Goal: Answer question/provide support

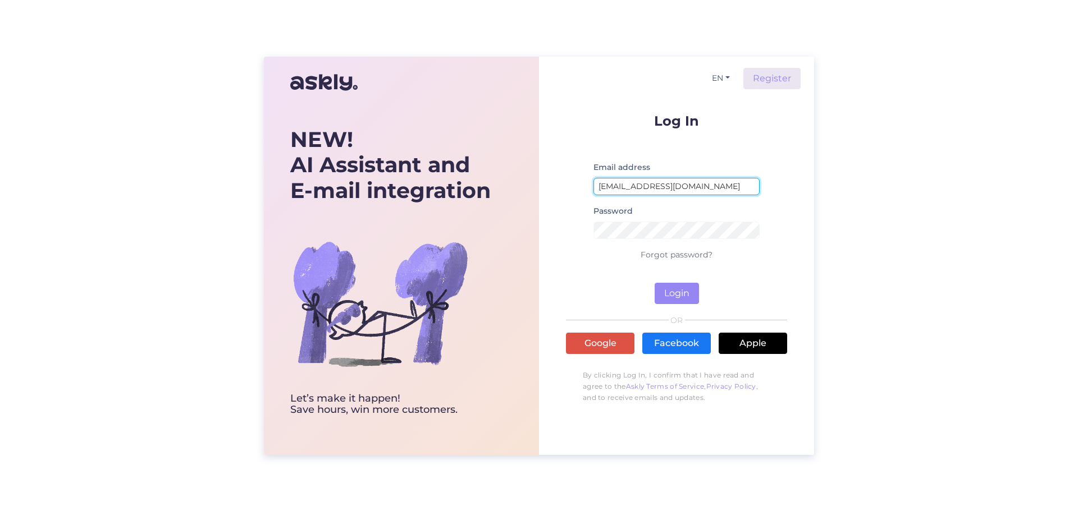
click at [722, 189] on input "[EMAIL_ADDRESS][DOMAIN_NAME]" at bounding box center [676, 186] width 166 height 17
type input "[EMAIL_ADDRESS][DOMAIN_NAME]"
click at [676, 289] on button "Login" at bounding box center [677, 293] width 44 height 21
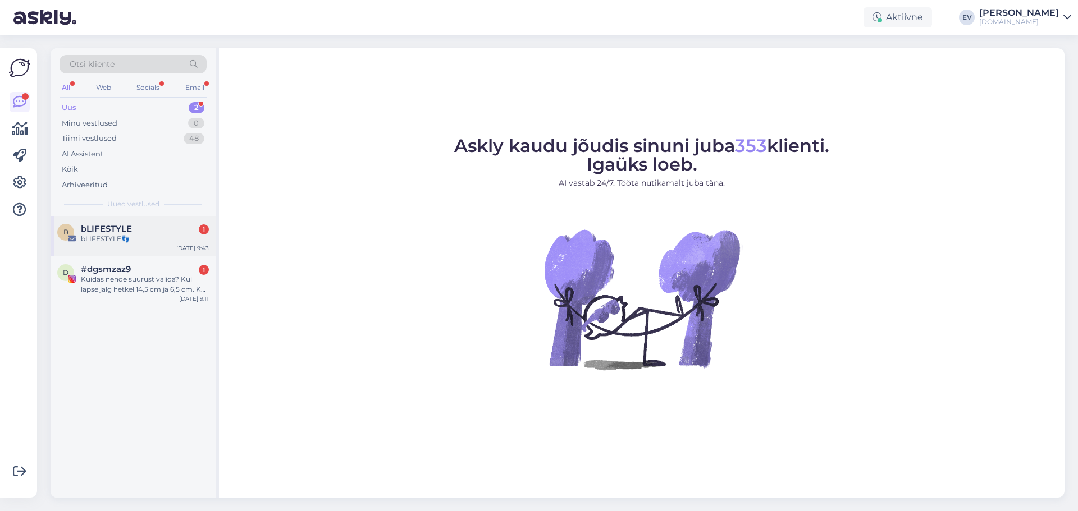
click at [115, 240] on div "bLIFESTYLE👣" at bounding box center [145, 239] width 128 height 10
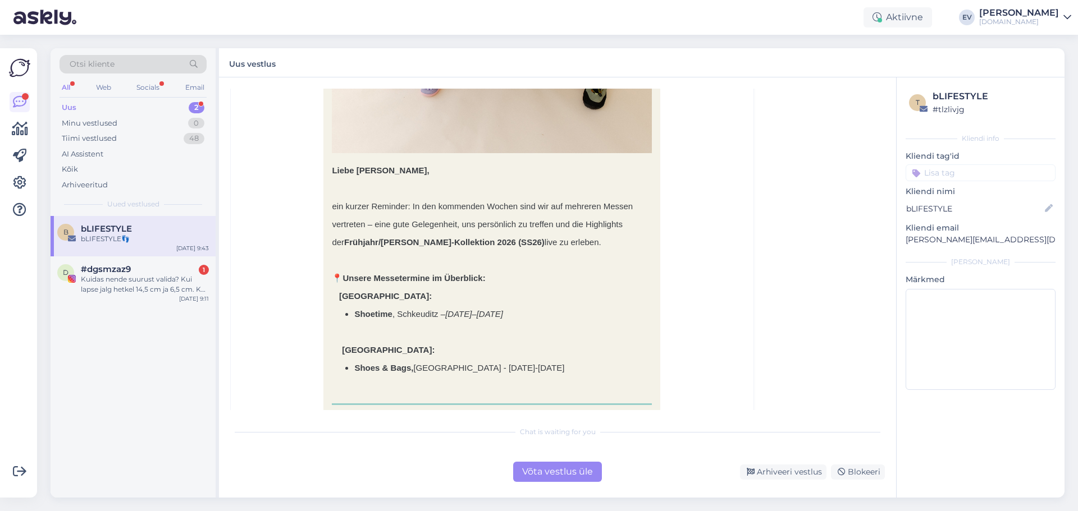
scroll to position [467, 0]
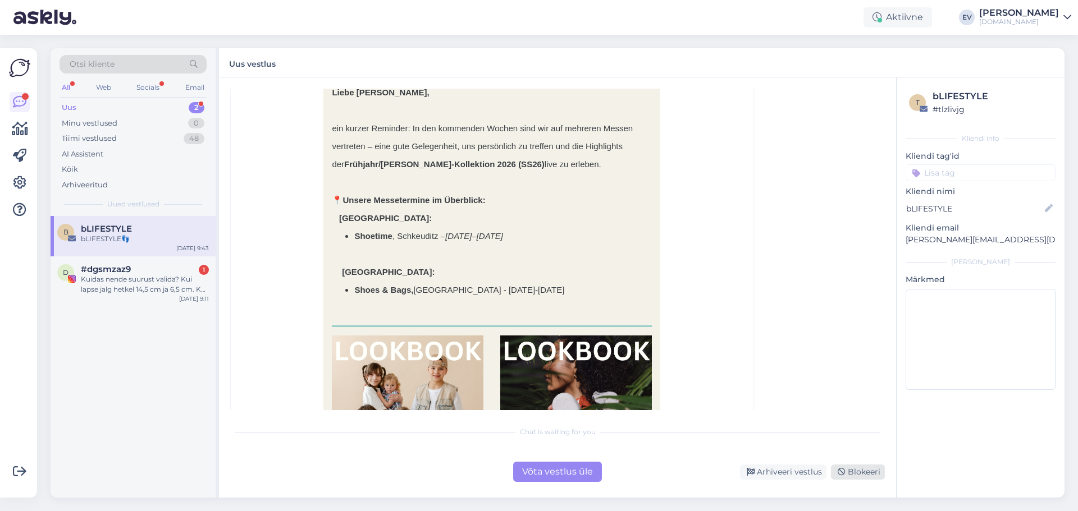
click at [850, 471] on div "Blokeeri" at bounding box center [858, 472] width 54 height 15
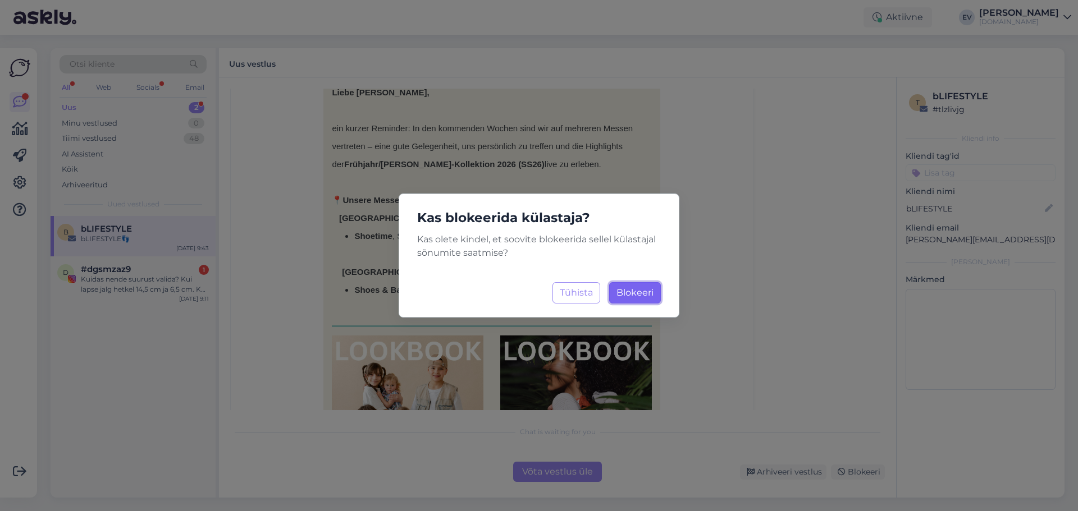
click at [646, 299] on button "Blokeeri Laadimine..." at bounding box center [635, 292] width 52 height 21
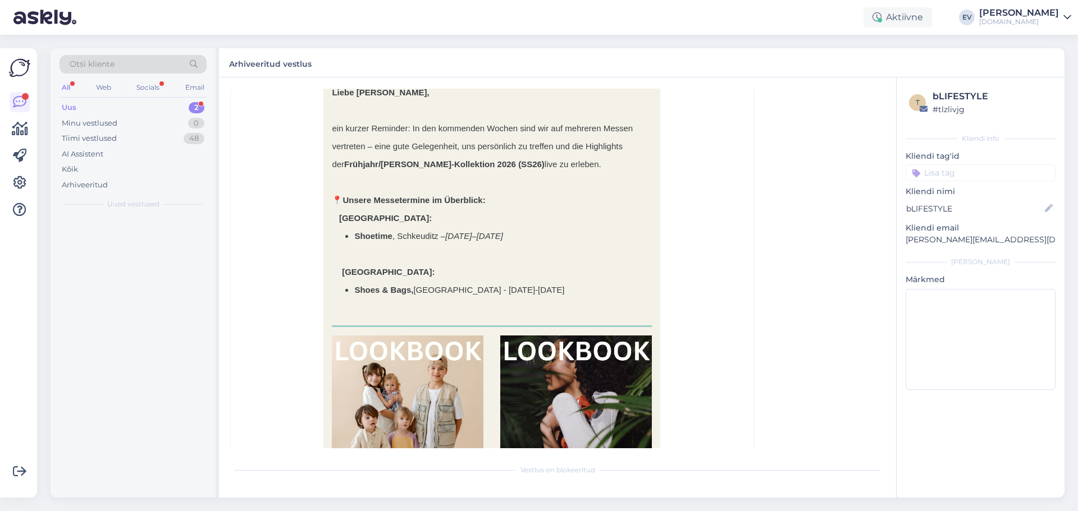
scroll to position [30, 0]
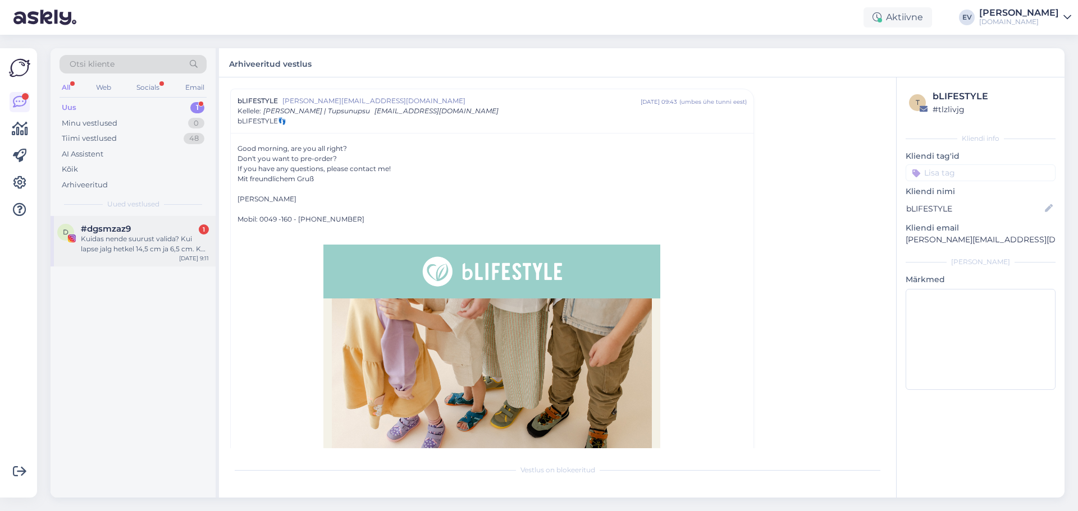
click at [157, 255] on div "d #dgsmzaz9 1 Kuidas nende suurust valida? Kui lapse jalg hetkel 14,5 cm ja 6,5…" at bounding box center [133, 241] width 165 height 51
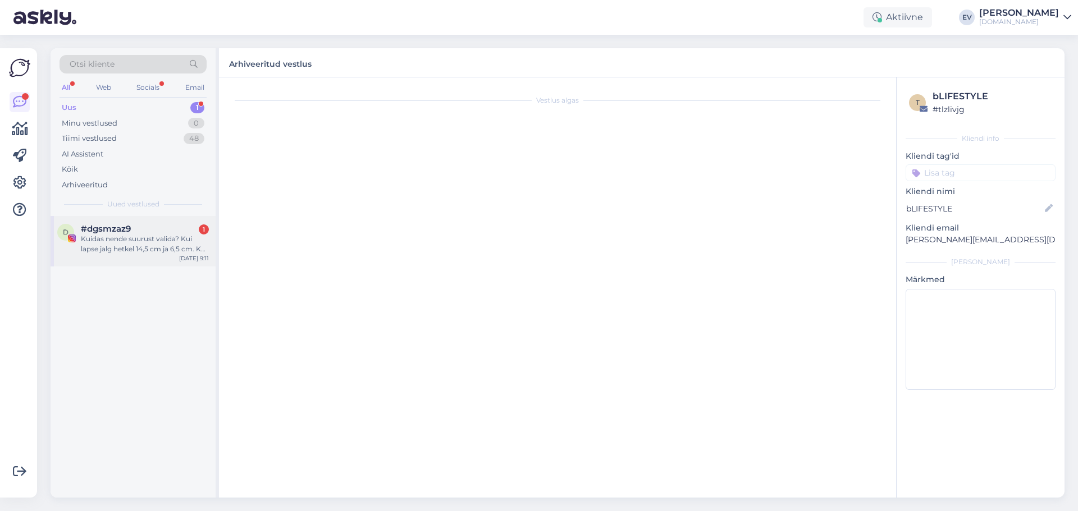
scroll to position [0, 0]
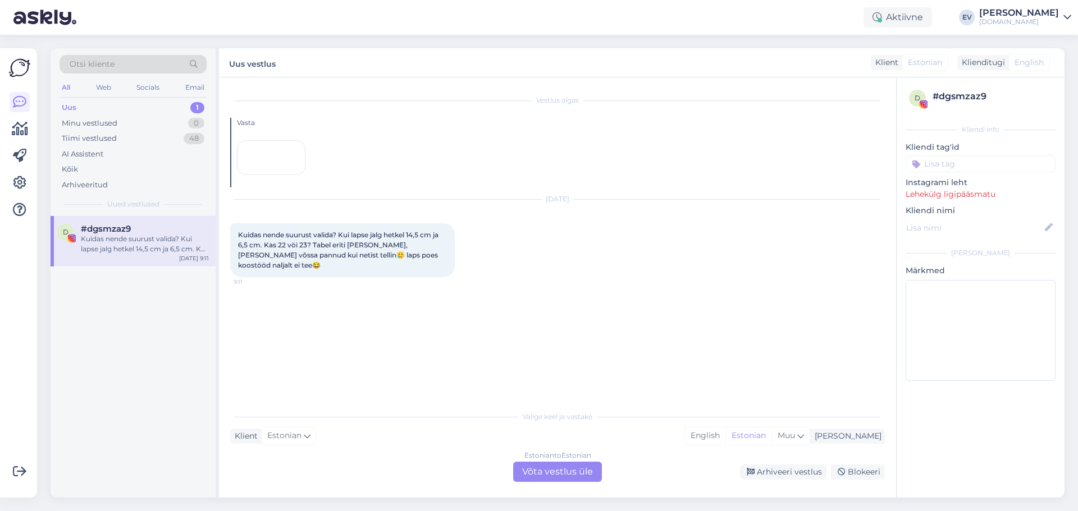
click at [579, 477] on div "Estonian to Estonian Võta vestlus üle" at bounding box center [557, 472] width 89 height 20
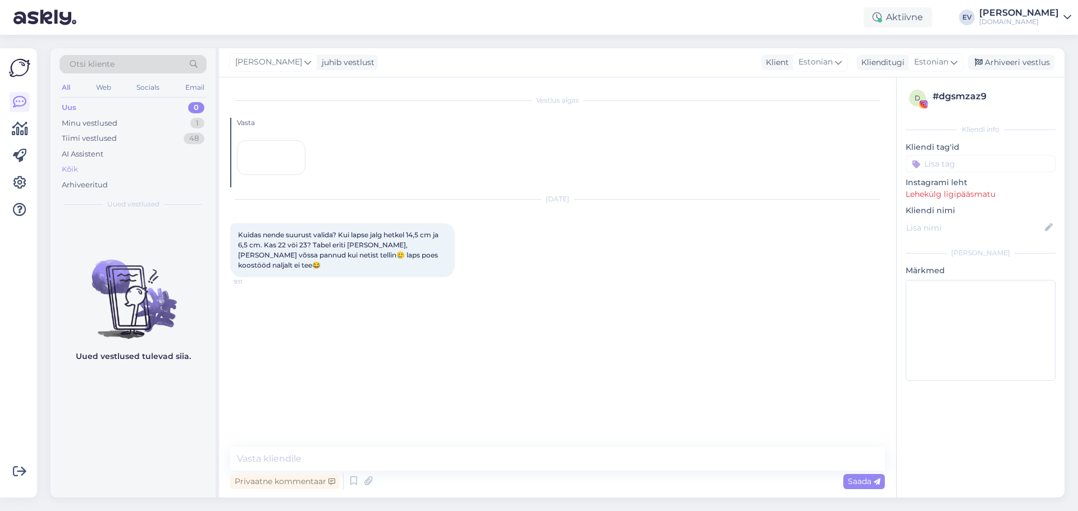
click at [103, 168] on div "Kõik" at bounding box center [133, 170] width 147 height 16
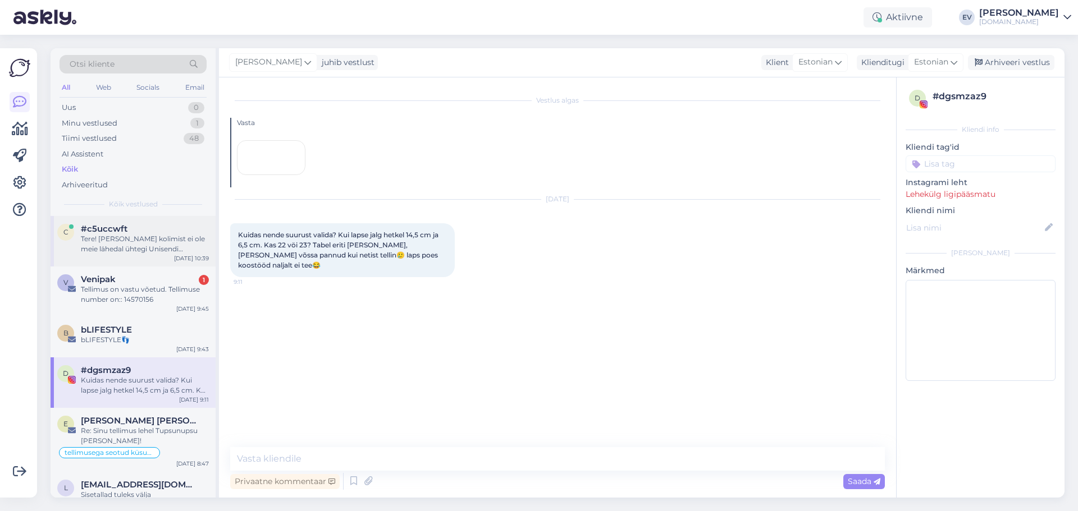
click at [134, 239] on div "Tere! [PERSON_NAME] kolimist ei ole meie lähedal ühtegi Unisendi automaati ja s…" at bounding box center [145, 244] width 128 height 20
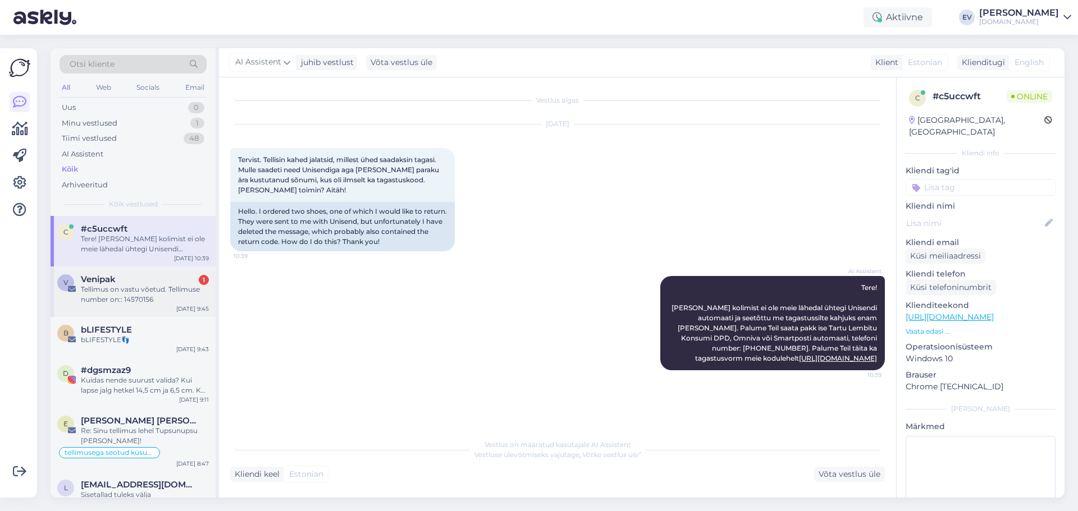
click at [137, 286] on div "Tellimus on vastu võetud. Tellimuse number on:: 14570156" at bounding box center [145, 295] width 128 height 20
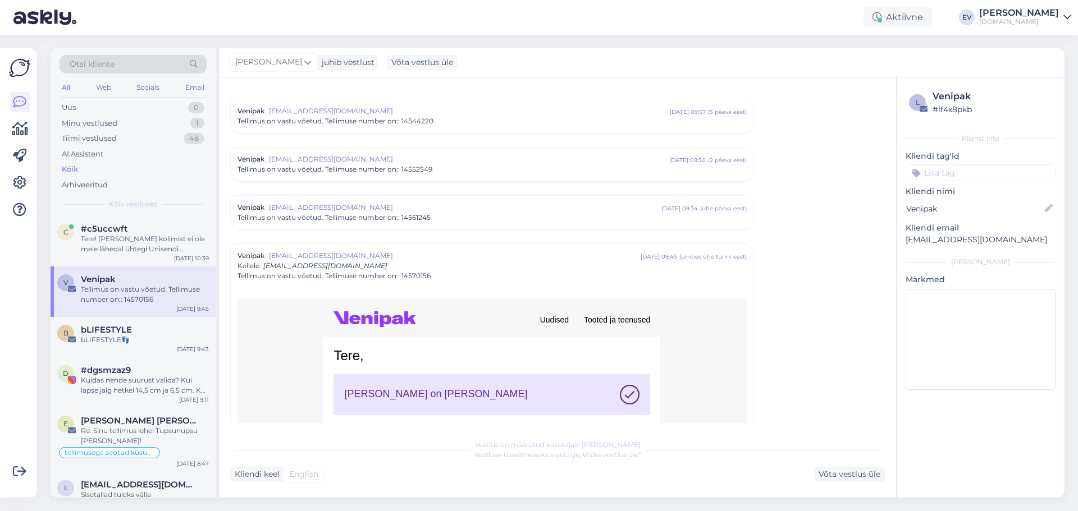
scroll to position [685, 0]
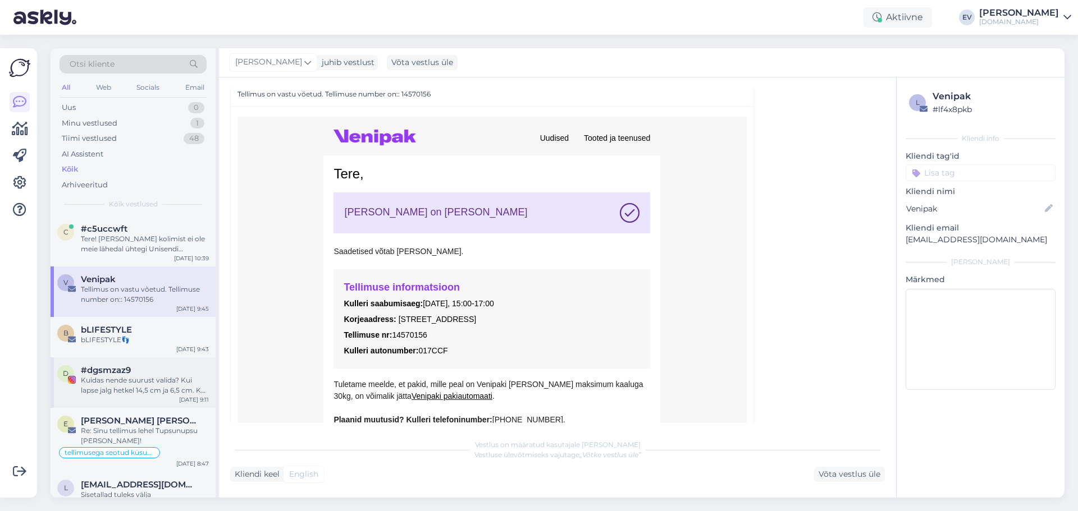
click at [155, 384] on div "Kuidas nende suurust valida? Kui lapse jalg hetkel 14,5 cm ja 6,5 cm. Kas 22 vö…" at bounding box center [145, 386] width 128 height 20
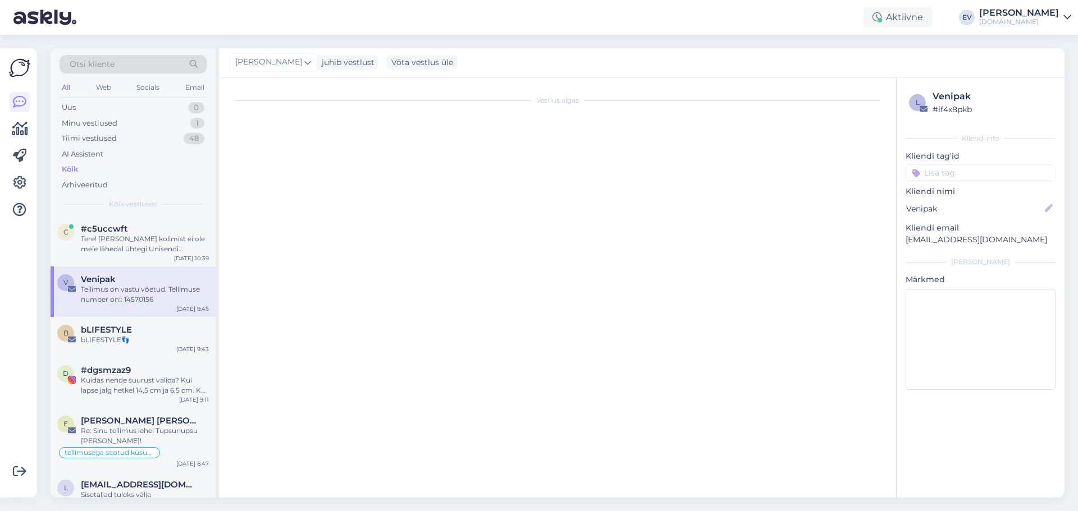
scroll to position [0, 0]
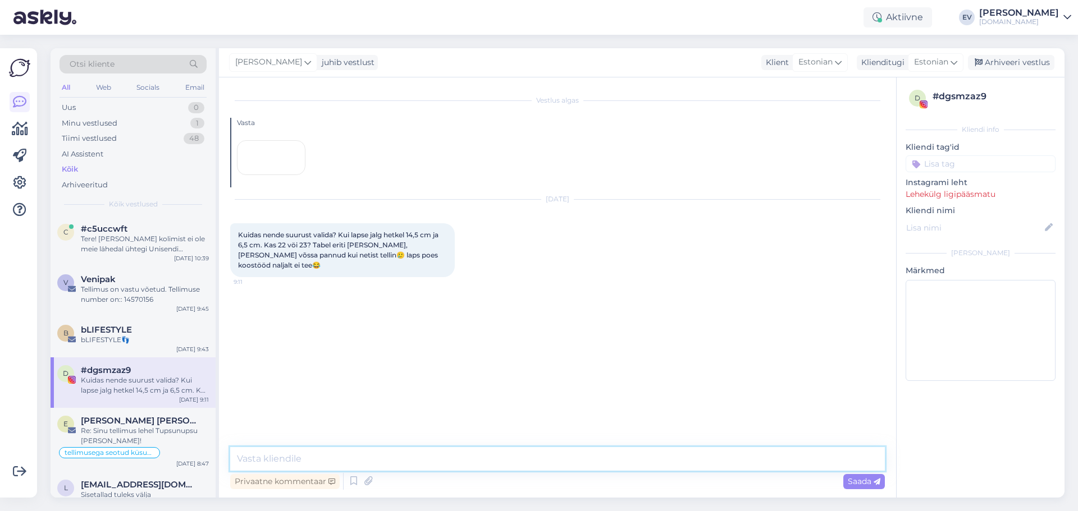
click at [285, 461] on textarea at bounding box center [557, 459] width 655 height 24
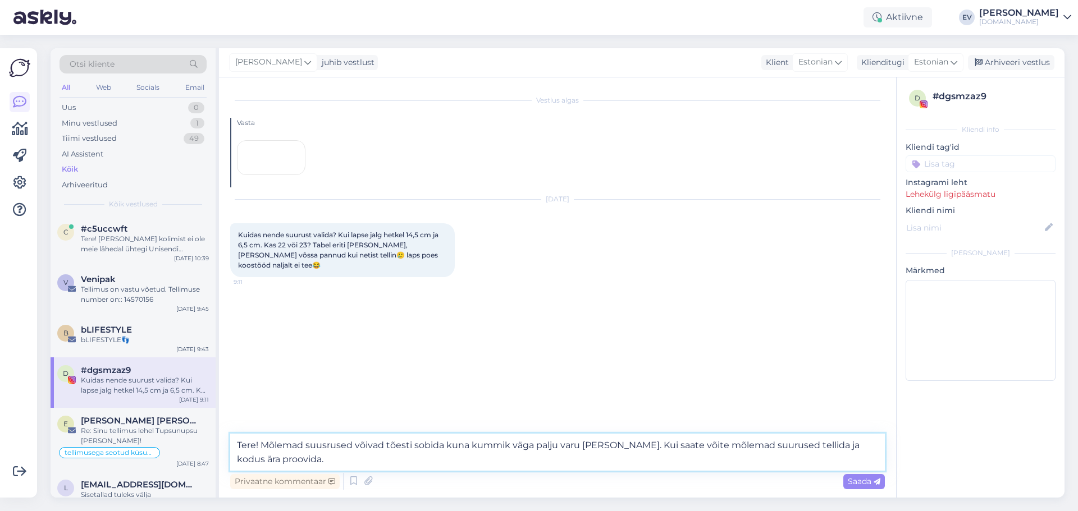
click at [326, 447] on textarea "Tere! Mõlemad suusrused võivad tõesti sobida kuna kummik väga palju varu [PERSO…" at bounding box center [557, 452] width 655 height 37
click at [305, 458] on textarea "Tere! Mõlemad suurused võivad tõesti sobida kuna kummik väga palju varu [PERSON…" at bounding box center [557, 452] width 655 height 37
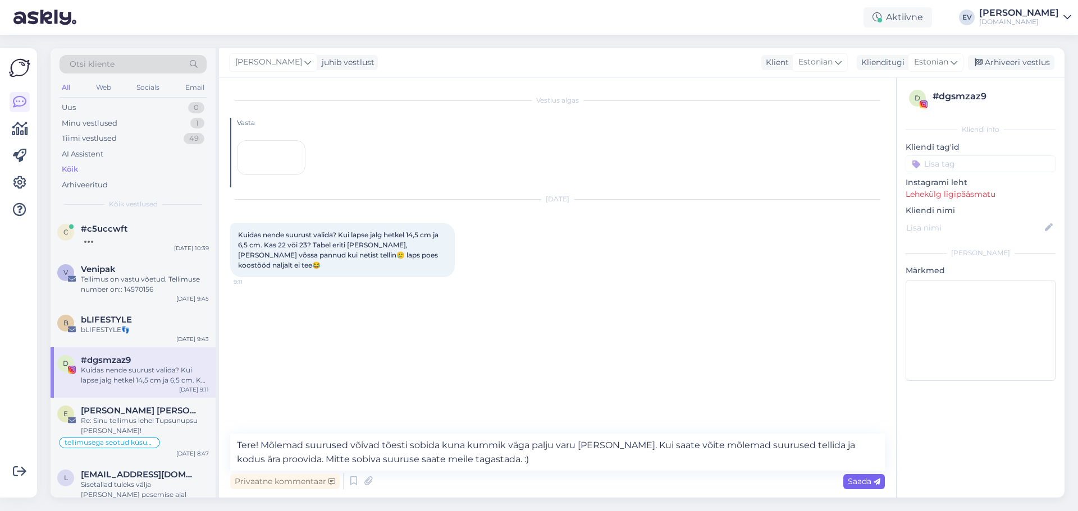
click at [848, 482] on span "Saada" at bounding box center [864, 482] width 33 height 10
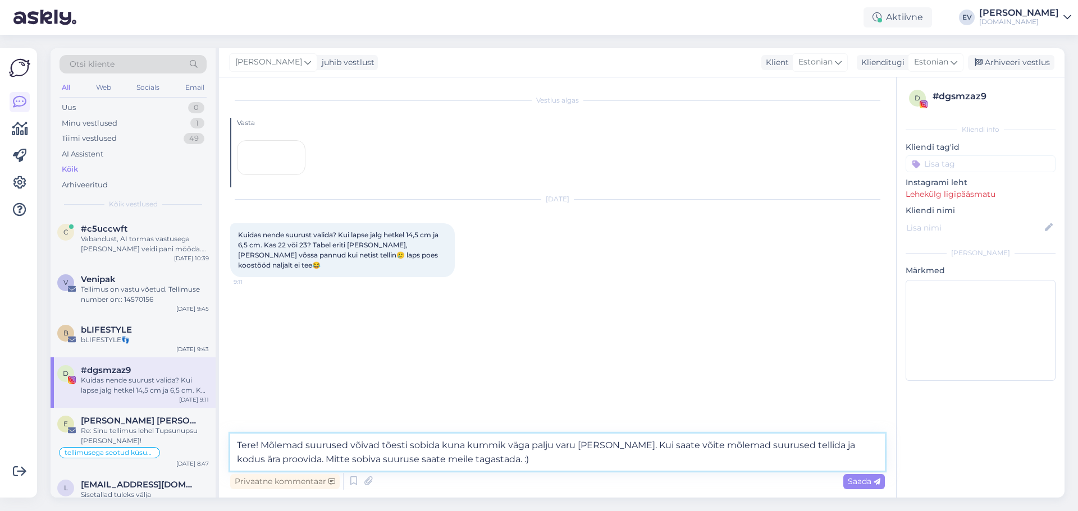
click at [501, 458] on textarea "Tere! Mõlemad suurused võivad tõesti sobida kuna kummik väga palju varu [PERSON…" at bounding box center [557, 452] width 655 height 37
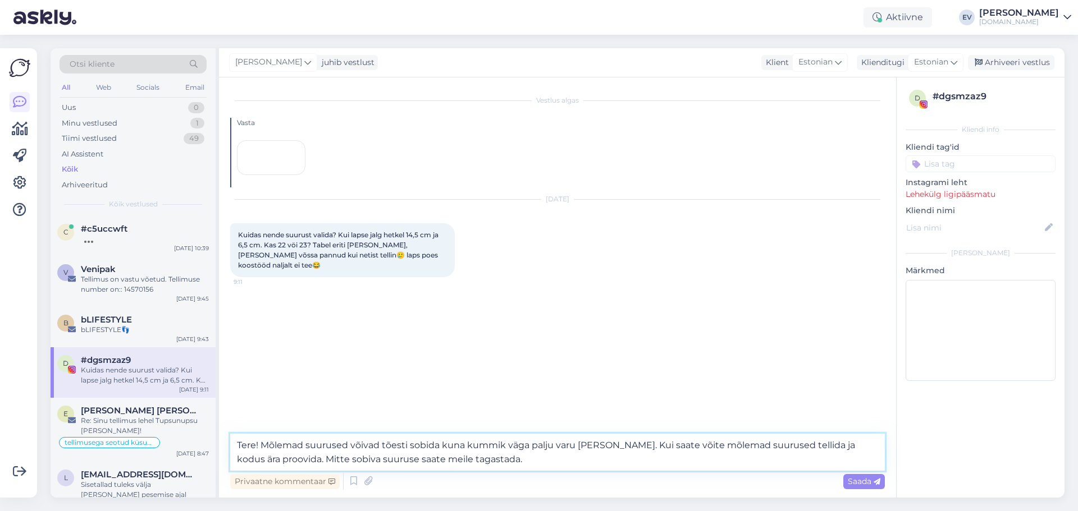
click at [529, 459] on textarea "Tere! Mõlemad suurused võivad tõesti sobida kuna kummik väga palju varu [PERSON…" at bounding box center [557, 452] width 655 height 37
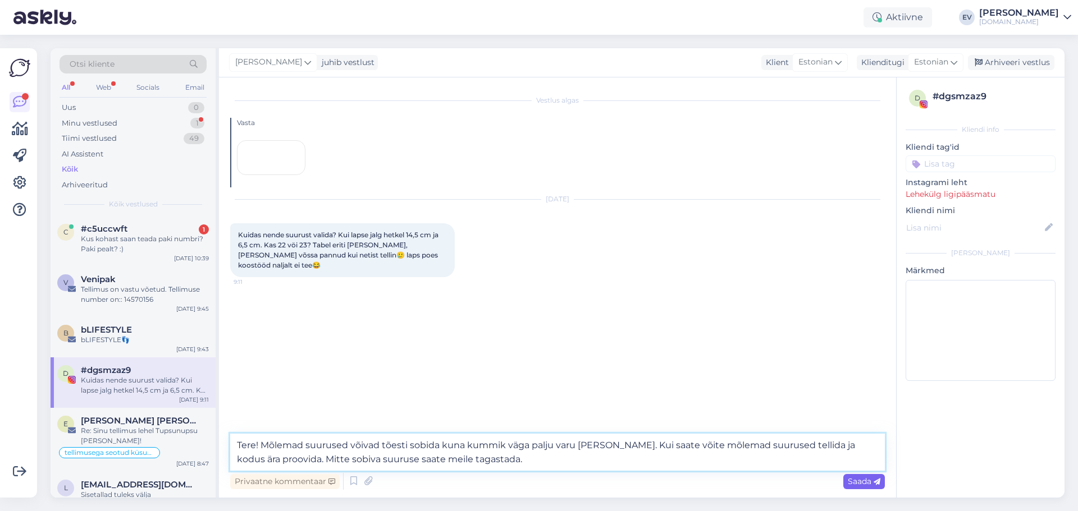
type textarea "Tere! Mõlemad suurused võivad tõesti sobida kuna kummik väga palju varu [PERSON…"
click at [853, 483] on span "Saada" at bounding box center [864, 482] width 33 height 10
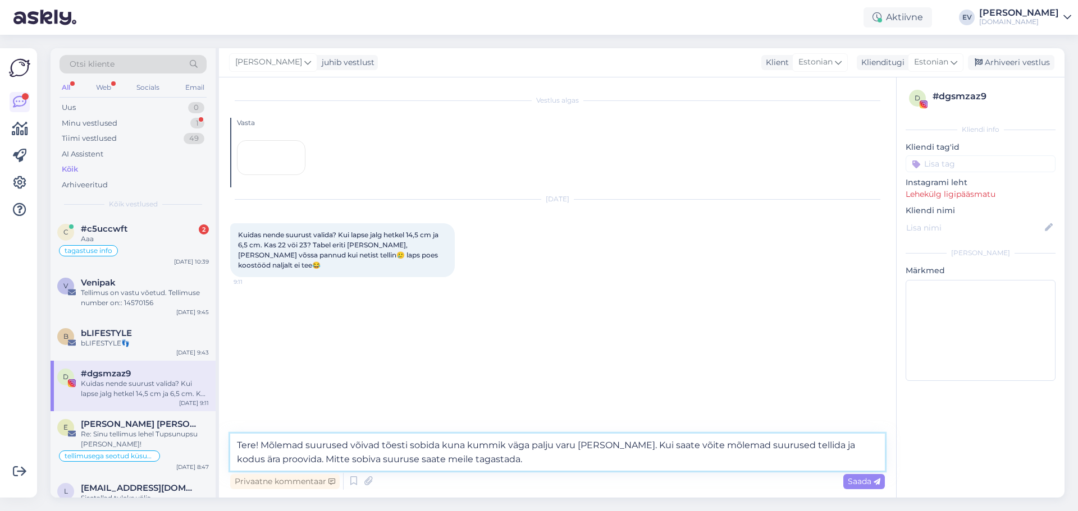
click at [467, 451] on textarea "Tere! Mõlemad suurused võivad tõesti sobida kuna kummik väga palju varu [PERSON…" at bounding box center [557, 452] width 655 height 37
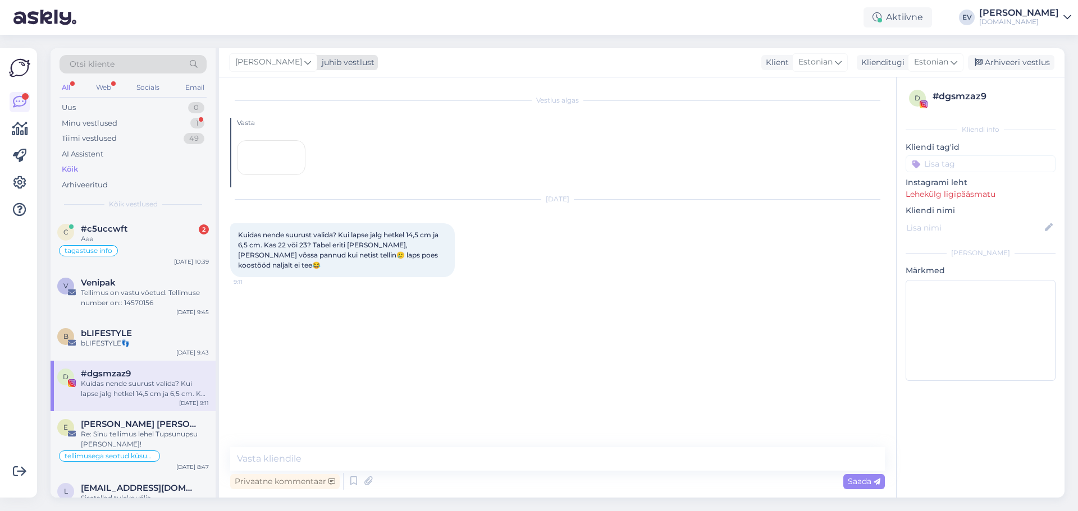
click at [304, 66] on icon at bounding box center [307, 62] width 7 height 12
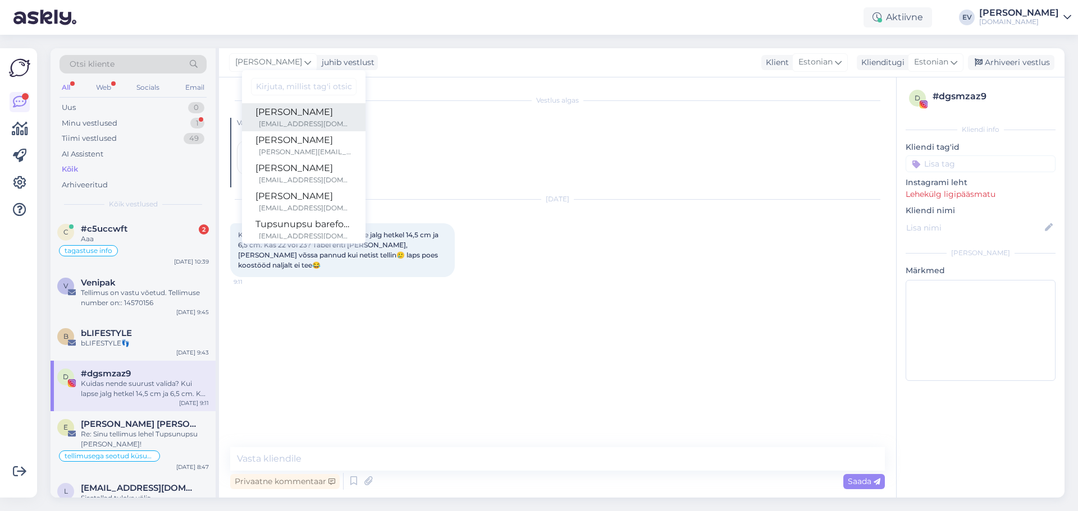
drag, startPoint x: 295, startPoint y: 109, endPoint x: 297, endPoint y: 116, distance: 6.4
click at [295, 109] on div "[PERSON_NAME]" at bounding box center [303, 112] width 97 height 13
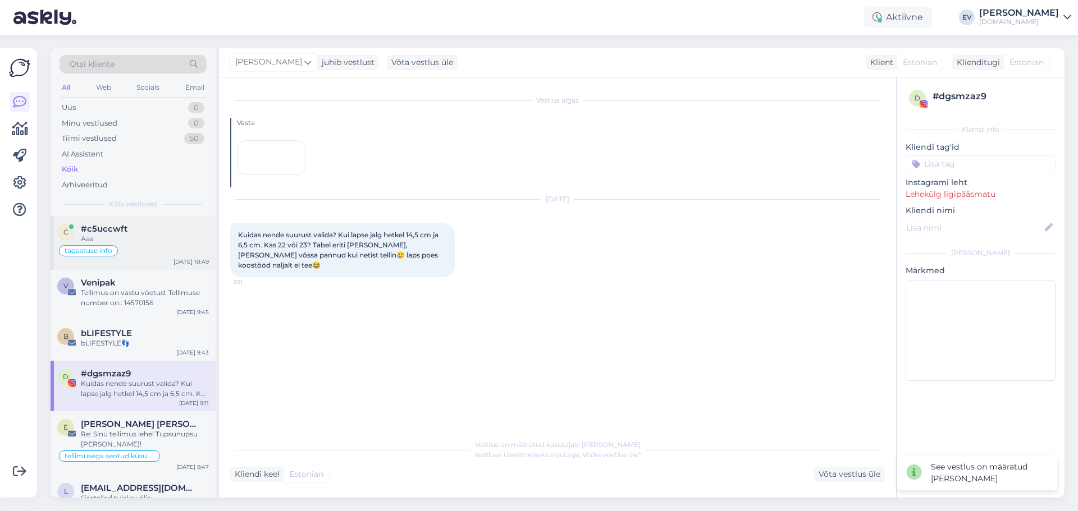
click at [148, 239] on div "Aaa" at bounding box center [145, 239] width 128 height 10
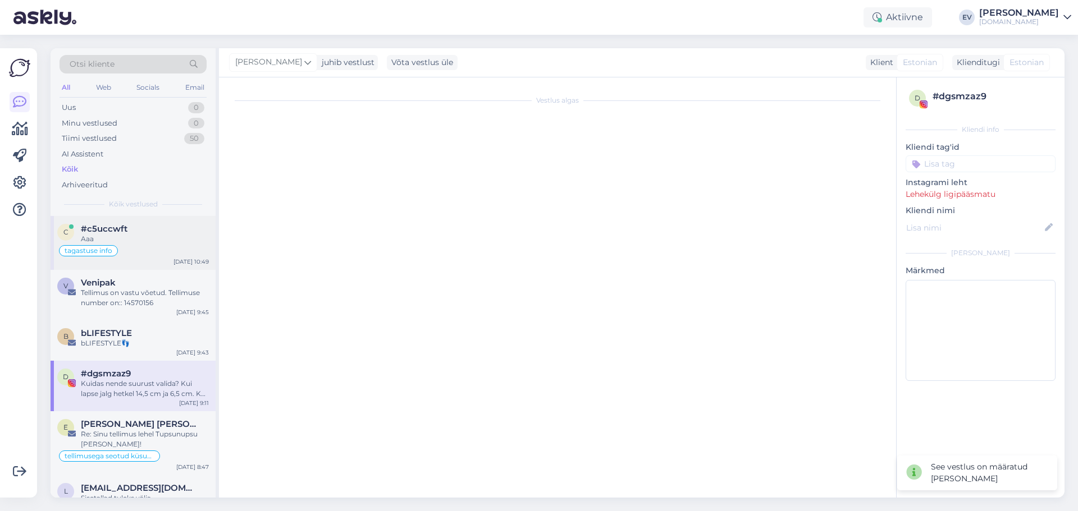
scroll to position [193, 0]
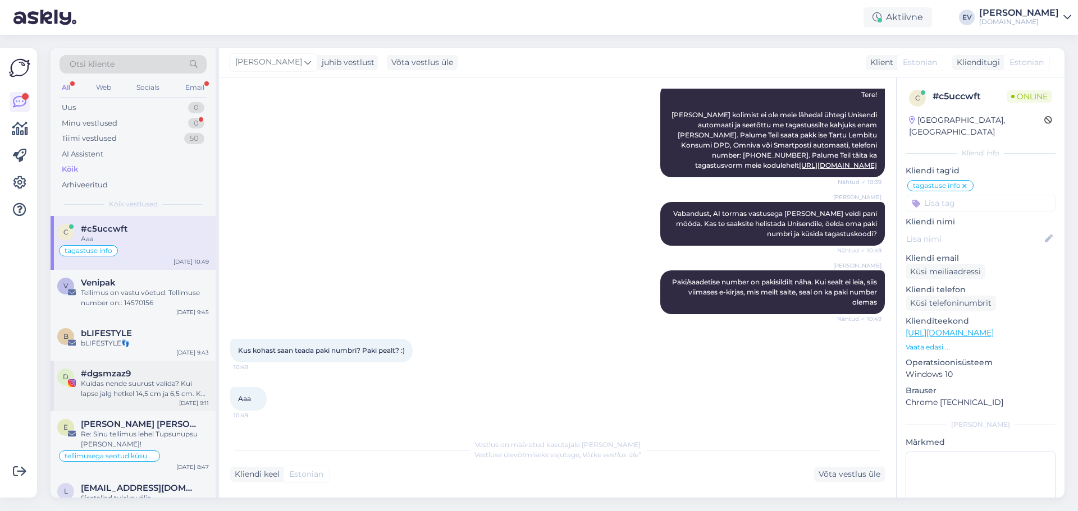
click at [159, 373] on div "#dgsmzaz9" at bounding box center [145, 374] width 128 height 10
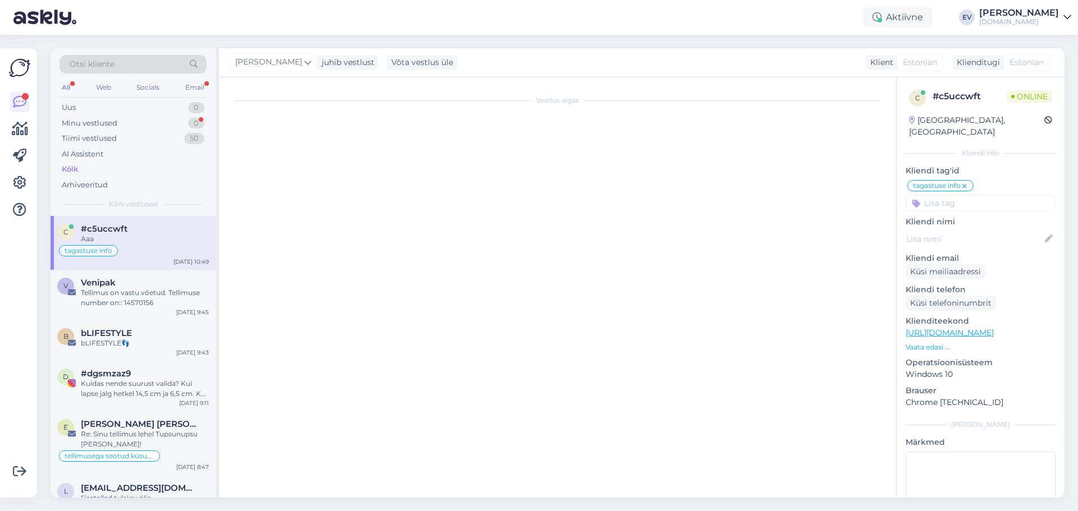
scroll to position [0, 0]
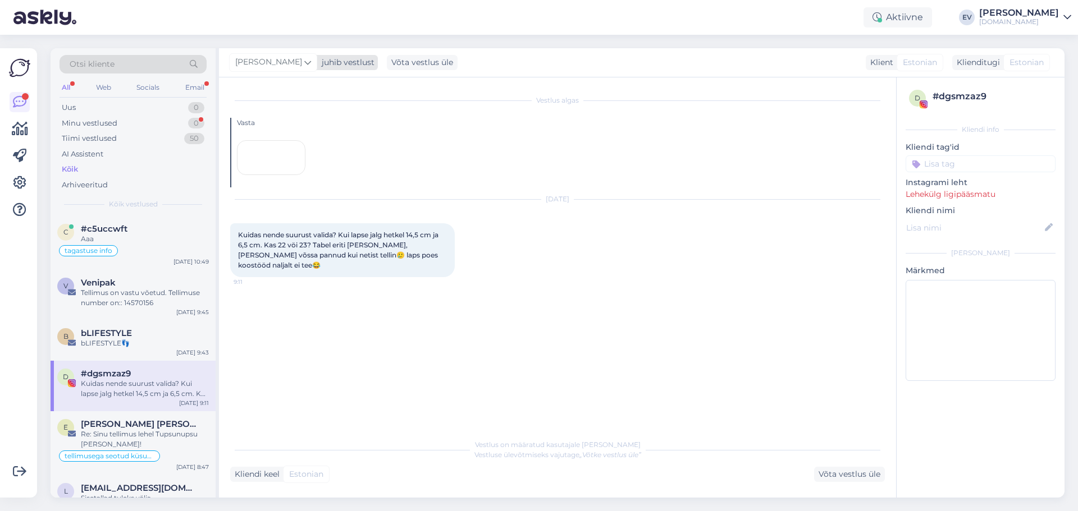
click at [304, 63] on icon at bounding box center [307, 62] width 7 height 12
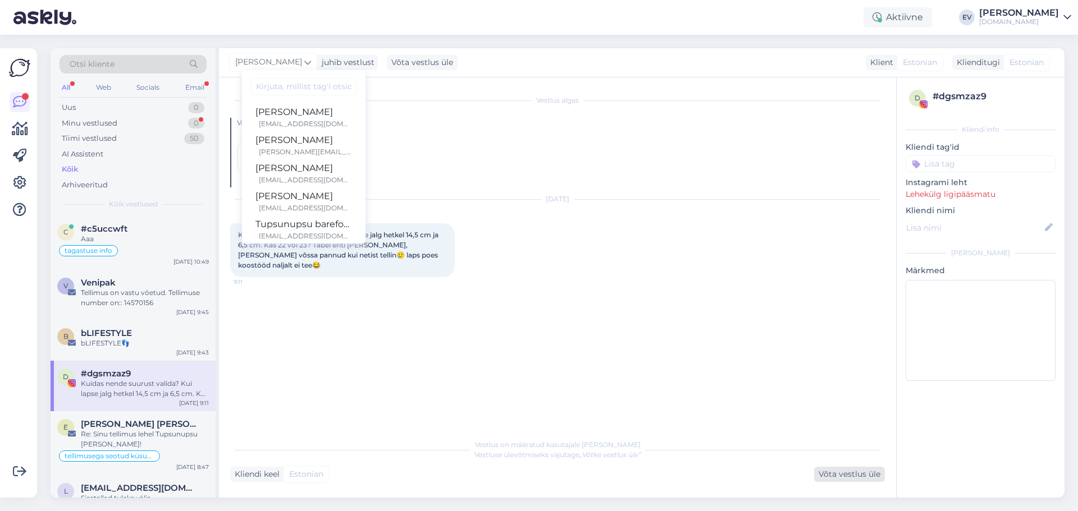
click at [827, 473] on div "Võta vestlus üle" at bounding box center [849, 474] width 71 height 15
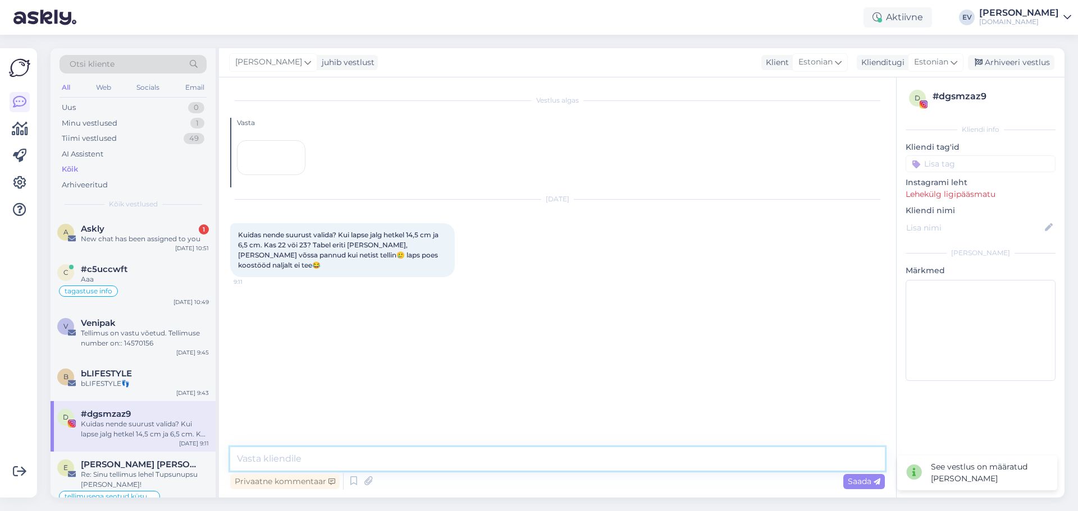
click at [397, 451] on textarea at bounding box center [557, 459] width 655 height 24
click at [157, 377] on div "bLIFESTYLE" at bounding box center [145, 374] width 128 height 10
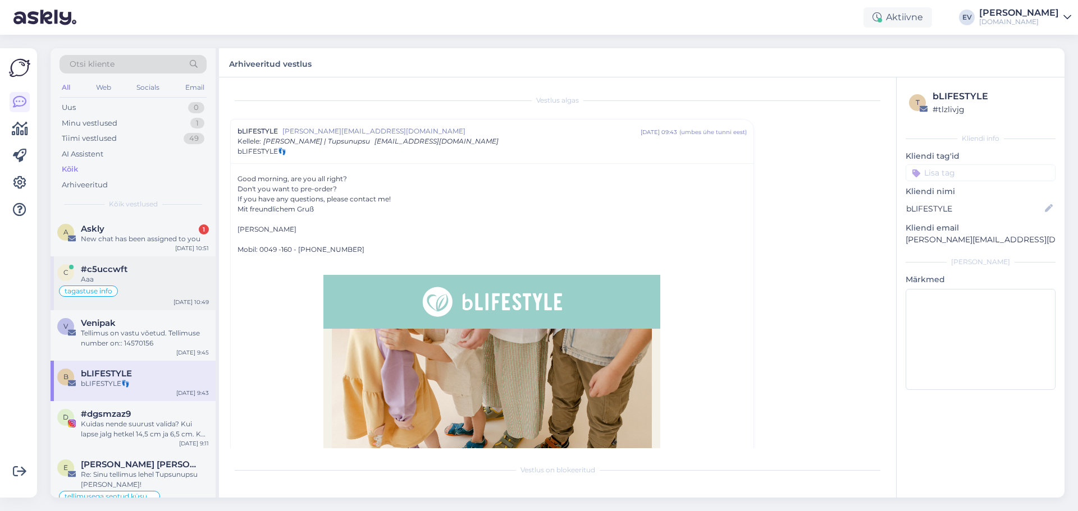
click at [132, 285] on div "tagastuse info" at bounding box center [133, 291] width 152 height 13
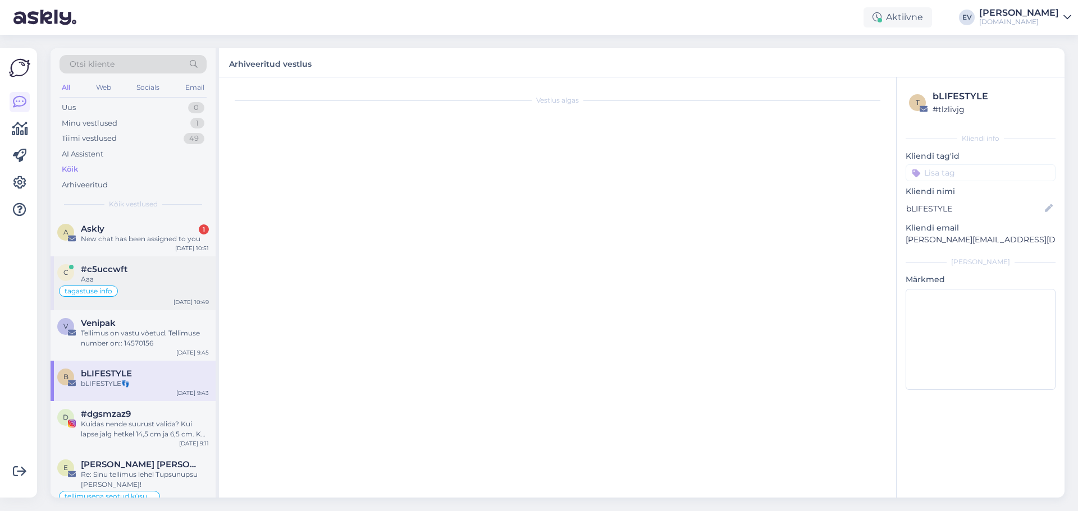
scroll to position [193, 0]
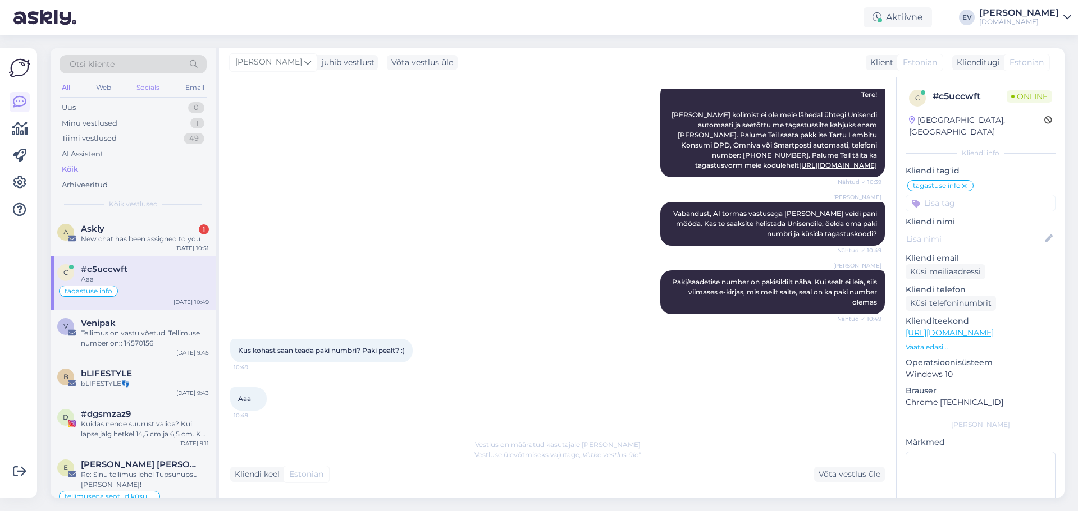
click at [156, 91] on div "Socials" at bounding box center [148, 87] width 28 height 15
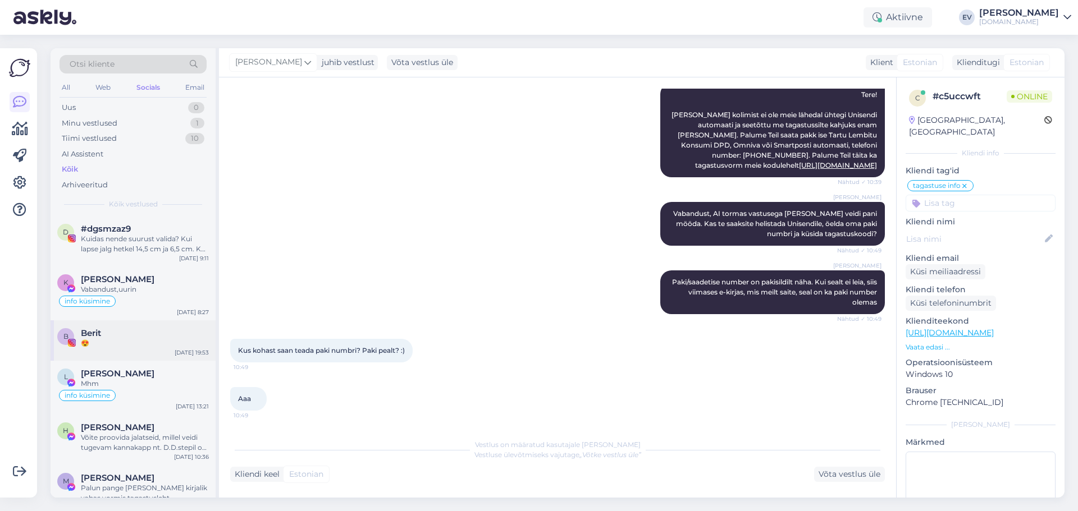
click at [113, 342] on div "😍" at bounding box center [145, 344] width 128 height 10
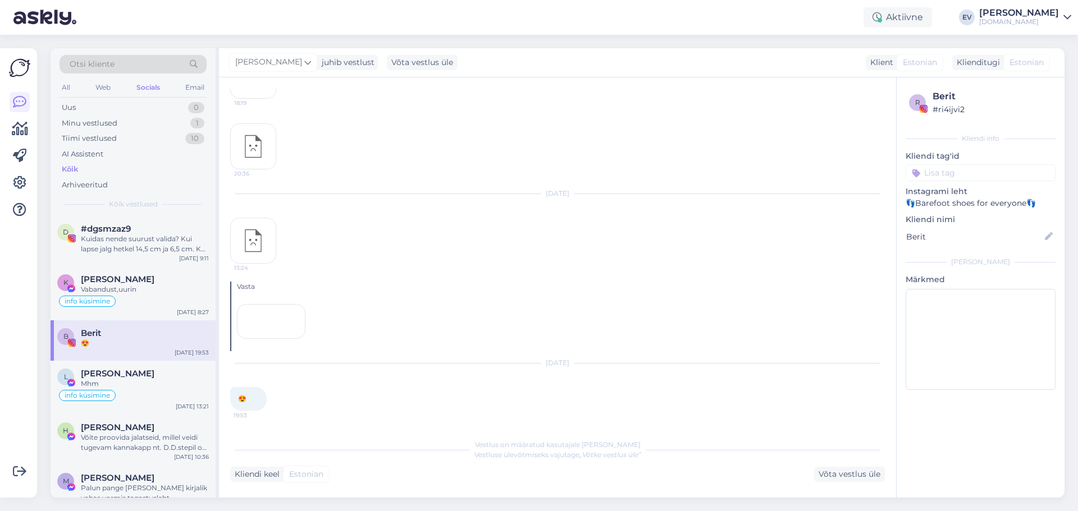
scroll to position [954, 0]
click at [830, 472] on div "Võta vestlus üle" at bounding box center [849, 474] width 71 height 15
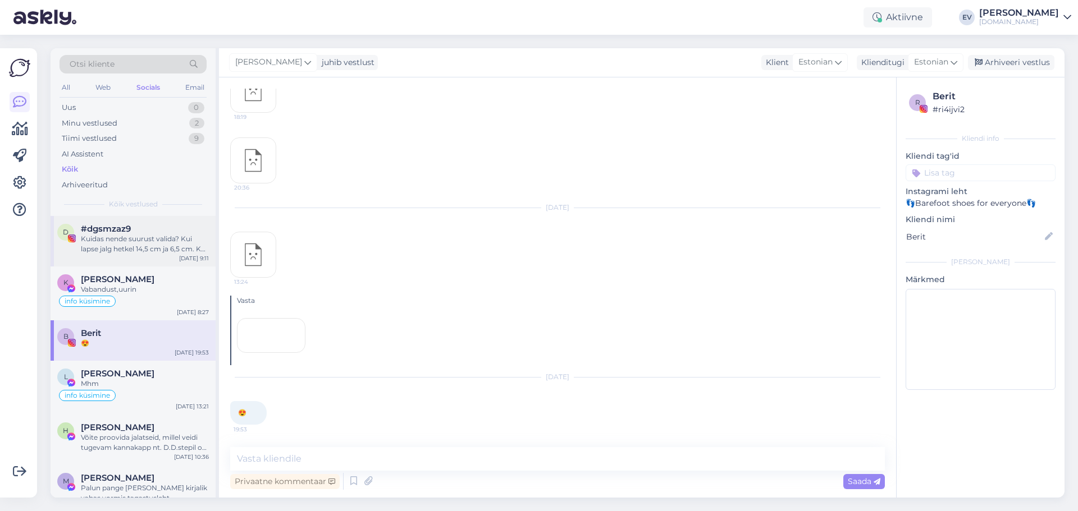
click at [163, 244] on div "Kuidas nende suurust valida? Kui lapse jalg hetkel 14,5 cm ja 6,5 cm. Kas 22 vö…" at bounding box center [145, 244] width 128 height 20
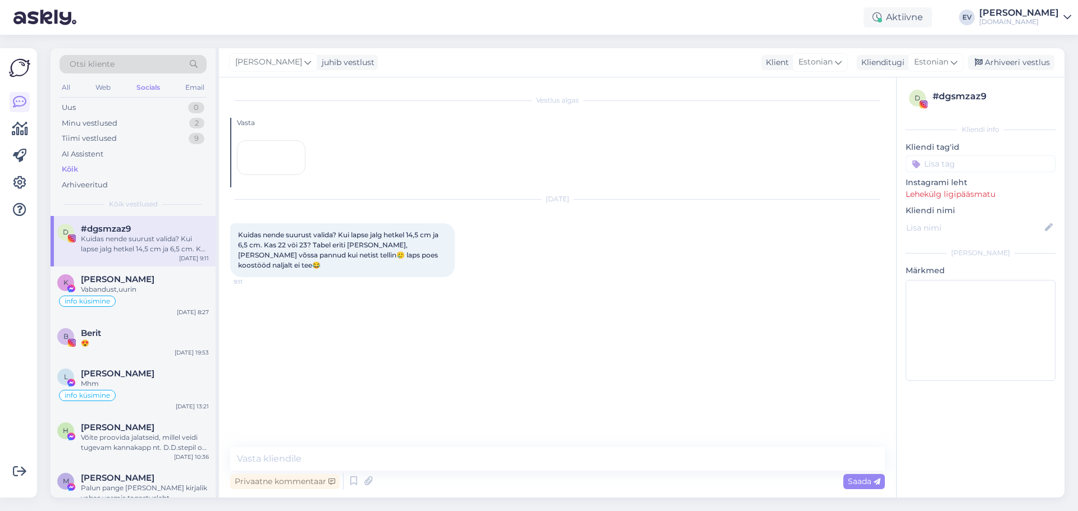
scroll to position [0, 0]
